Goal: Check status: Check status

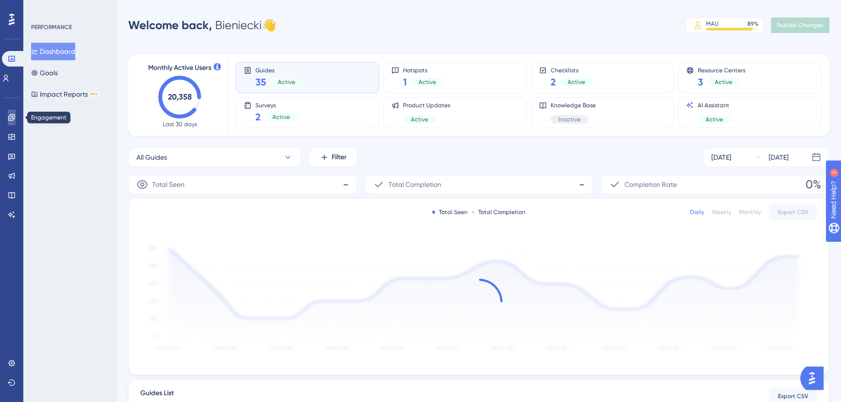
click at [13, 120] on icon at bounding box center [12, 118] width 8 height 8
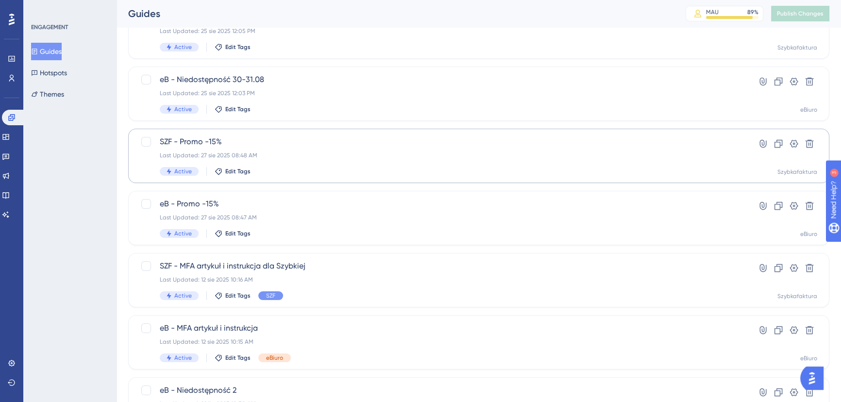
scroll to position [88, 0]
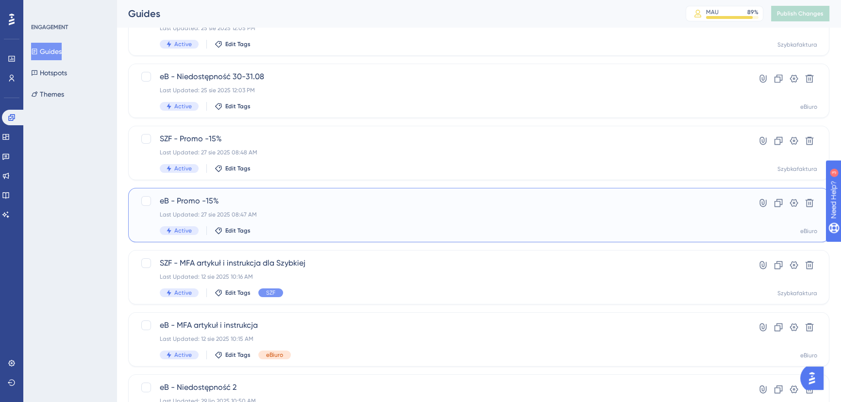
click at [297, 209] on div "eB - Promo -15% Last Updated: 27 sie 2025 08:47 AM Active Edit Tags" at bounding box center [440, 215] width 561 height 40
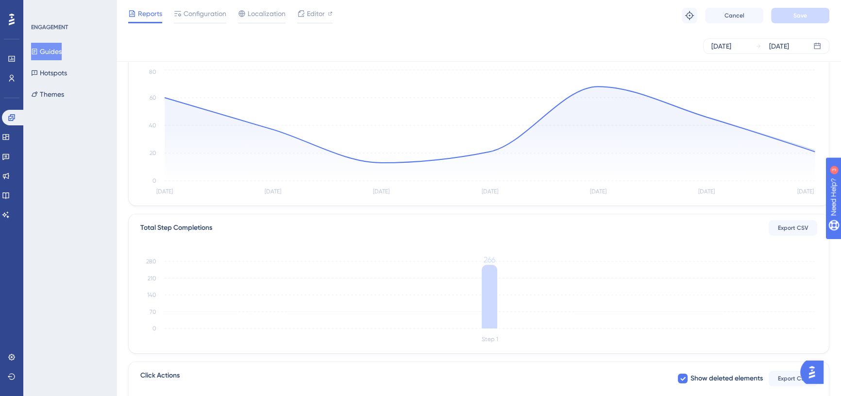
scroll to position [219, 0]
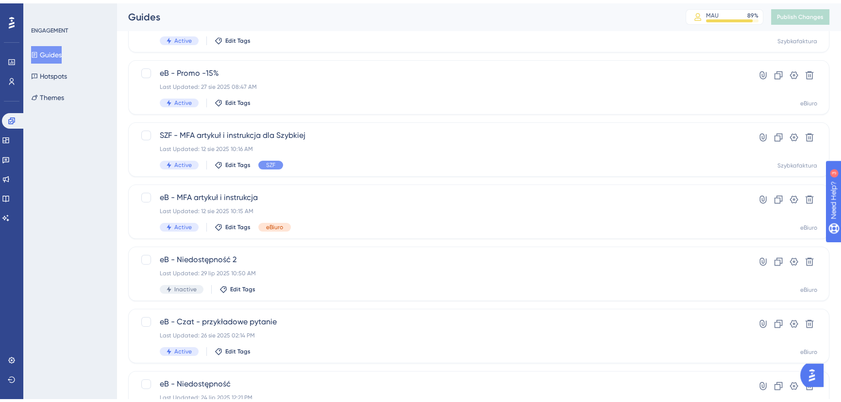
scroll to position [88, 0]
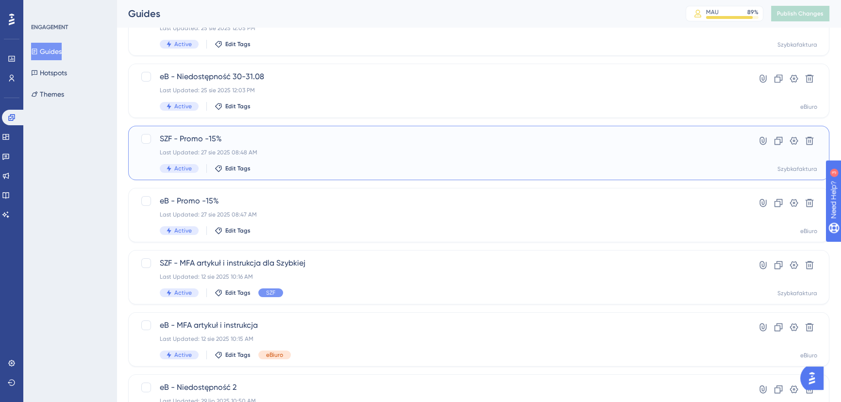
click at [311, 143] on span "SZF - Promo -15%" at bounding box center [440, 139] width 561 height 12
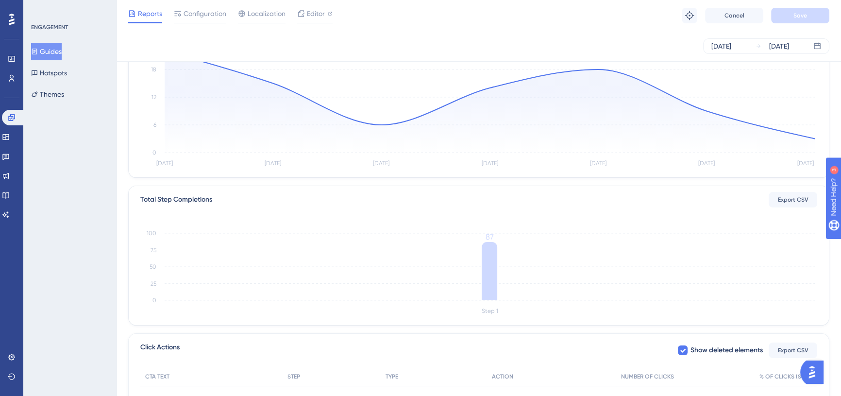
scroll to position [44, 0]
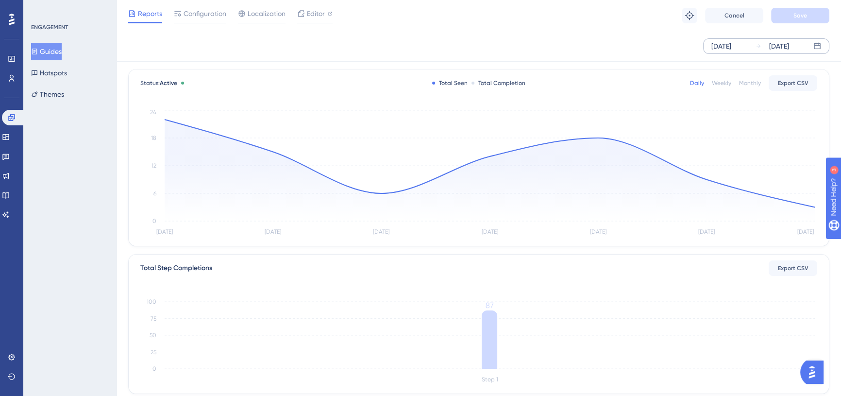
click at [730, 47] on div "[DATE]" at bounding box center [722, 46] width 20 height 12
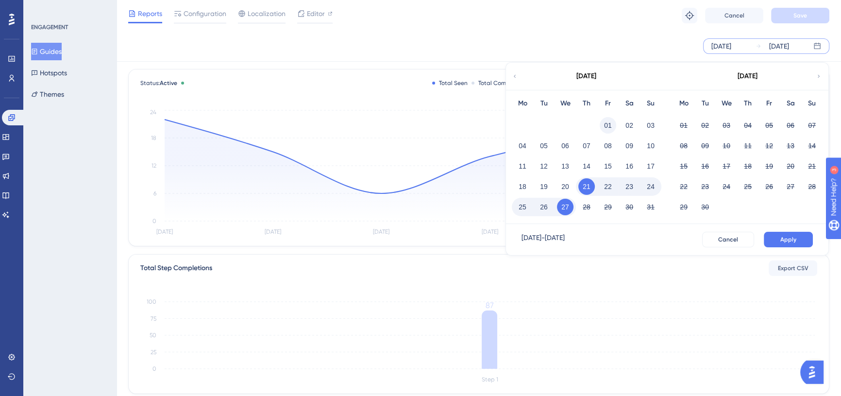
click at [614, 124] on button "01" at bounding box center [608, 125] width 17 height 17
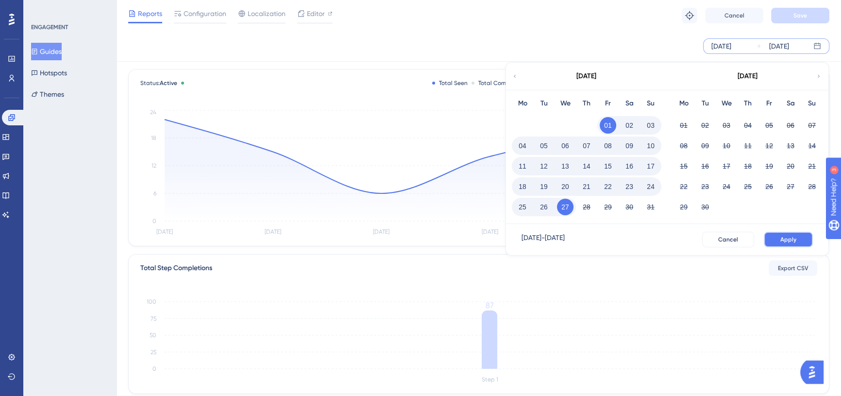
click at [804, 238] on button "Apply" at bounding box center [788, 240] width 49 height 16
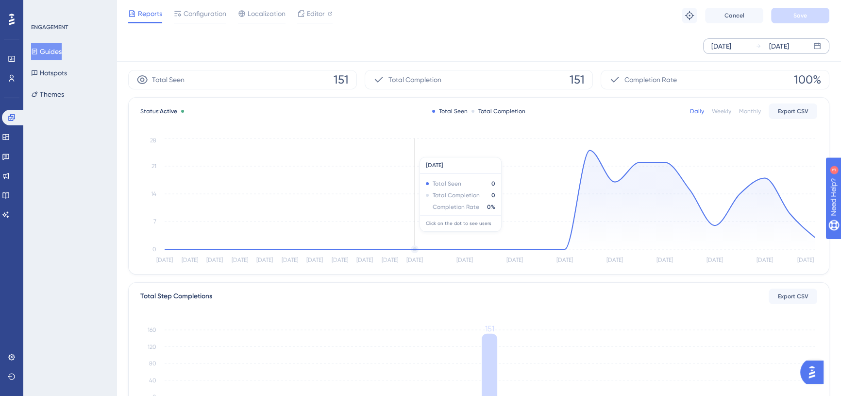
scroll to position [0, 0]
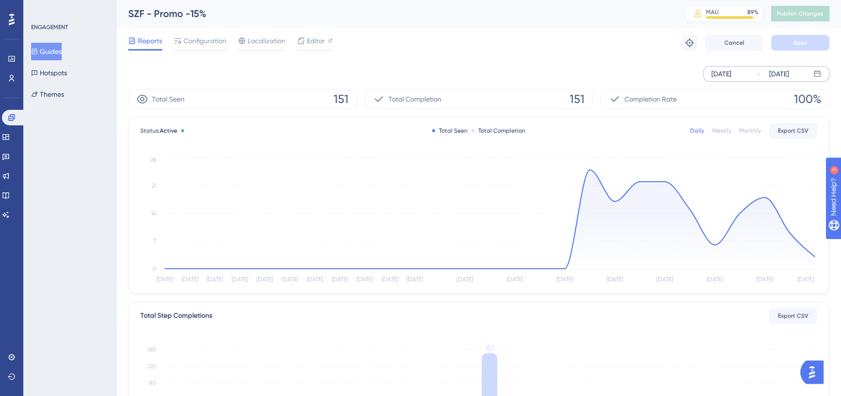
click at [51, 47] on button "Guides" at bounding box center [46, 51] width 31 height 17
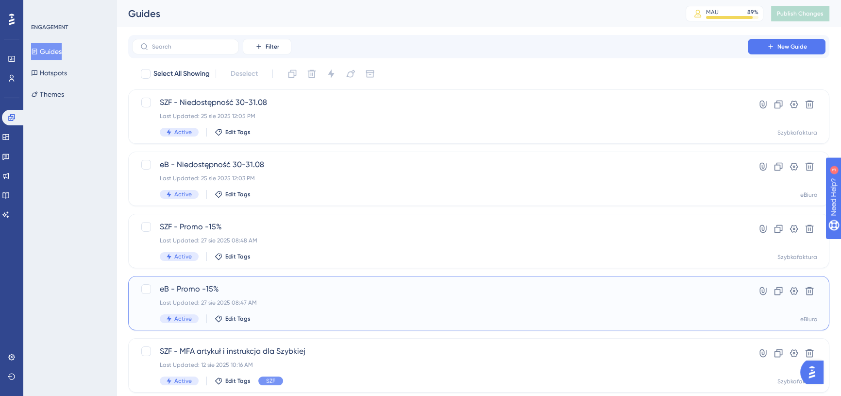
click at [285, 291] on span "eB - Promo -15%" at bounding box center [440, 289] width 561 height 12
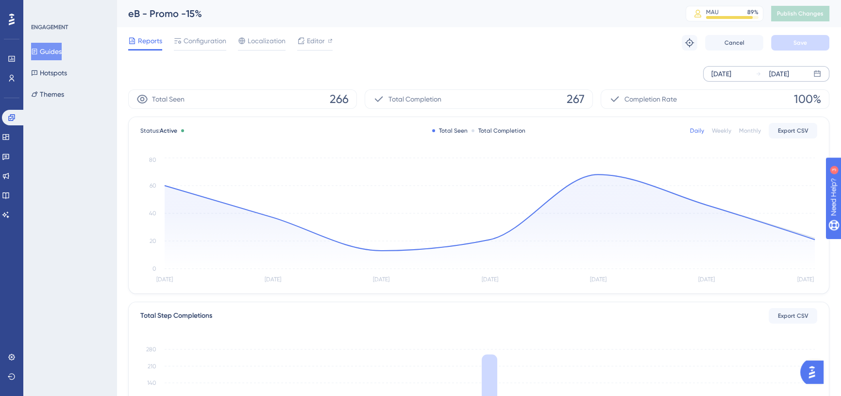
click at [732, 74] on div "[DATE]" at bounding box center [722, 74] width 20 height 12
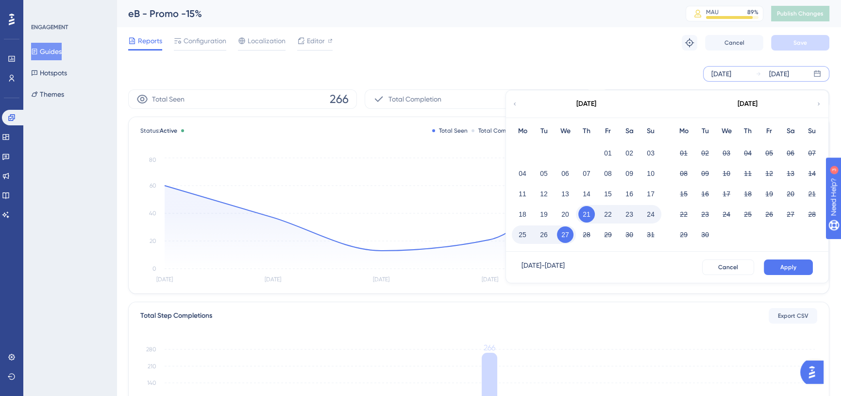
click at [597, 151] on div "01 02 03" at bounding box center [587, 152] width 150 height 20
click at [606, 150] on button "01" at bounding box center [608, 153] width 17 height 17
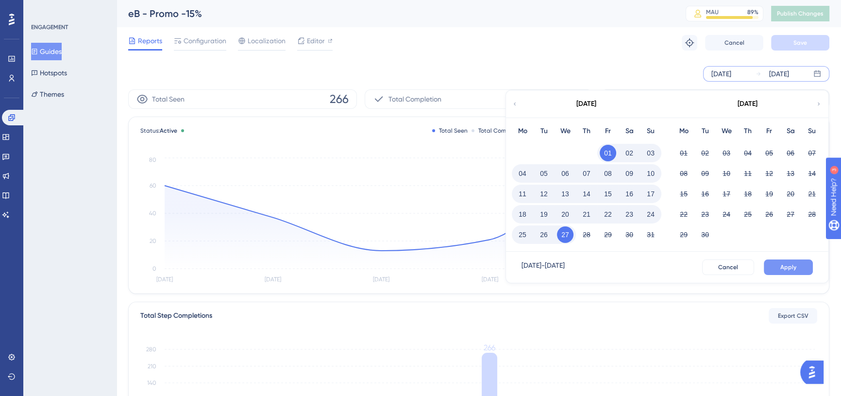
drag, startPoint x: 806, startPoint y: 276, endPoint x: 798, endPoint y: 273, distance: 8.5
click at [805, 276] on div "[DATE] - [DATE] Cancel Apply" at bounding box center [667, 267] width 323 height 31
click at [794, 267] on span "Apply" at bounding box center [789, 267] width 16 height 8
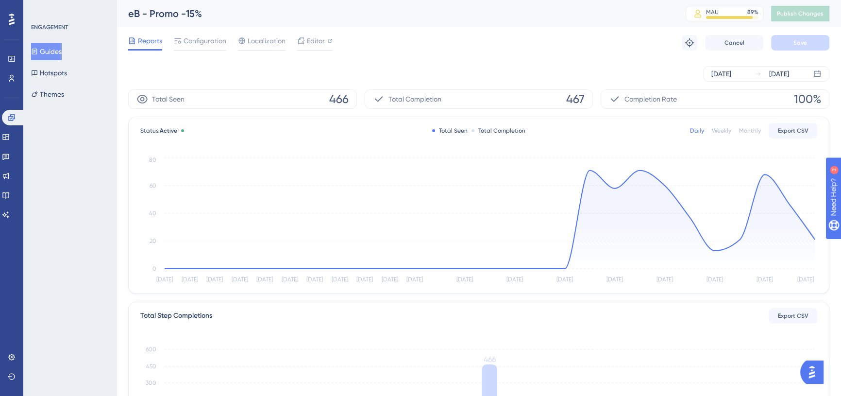
click at [613, 43] on div "Reports Configuration Localization Editor Troubleshoot Cancel Save" at bounding box center [478, 42] width 701 height 31
click at [398, 25] on div "eB - Promo -15% MAU 89 % Click to see add-on and upgrade options Publish Changes" at bounding box center [479, 13] width 725 height 27
click at [612, 44] on div "Reports Configuration Localization Editor Troubleshoot Cancel Save" at bounding box center [478, 42] width 701 height 31
click at [656, 41] on div "Reports Configuration Localization Editor Troubleshoot Cancel Save" at bounding box center [478, 42] width 701 height 31
